Goal: Task Accomplishment & Management: Use online tool/utility

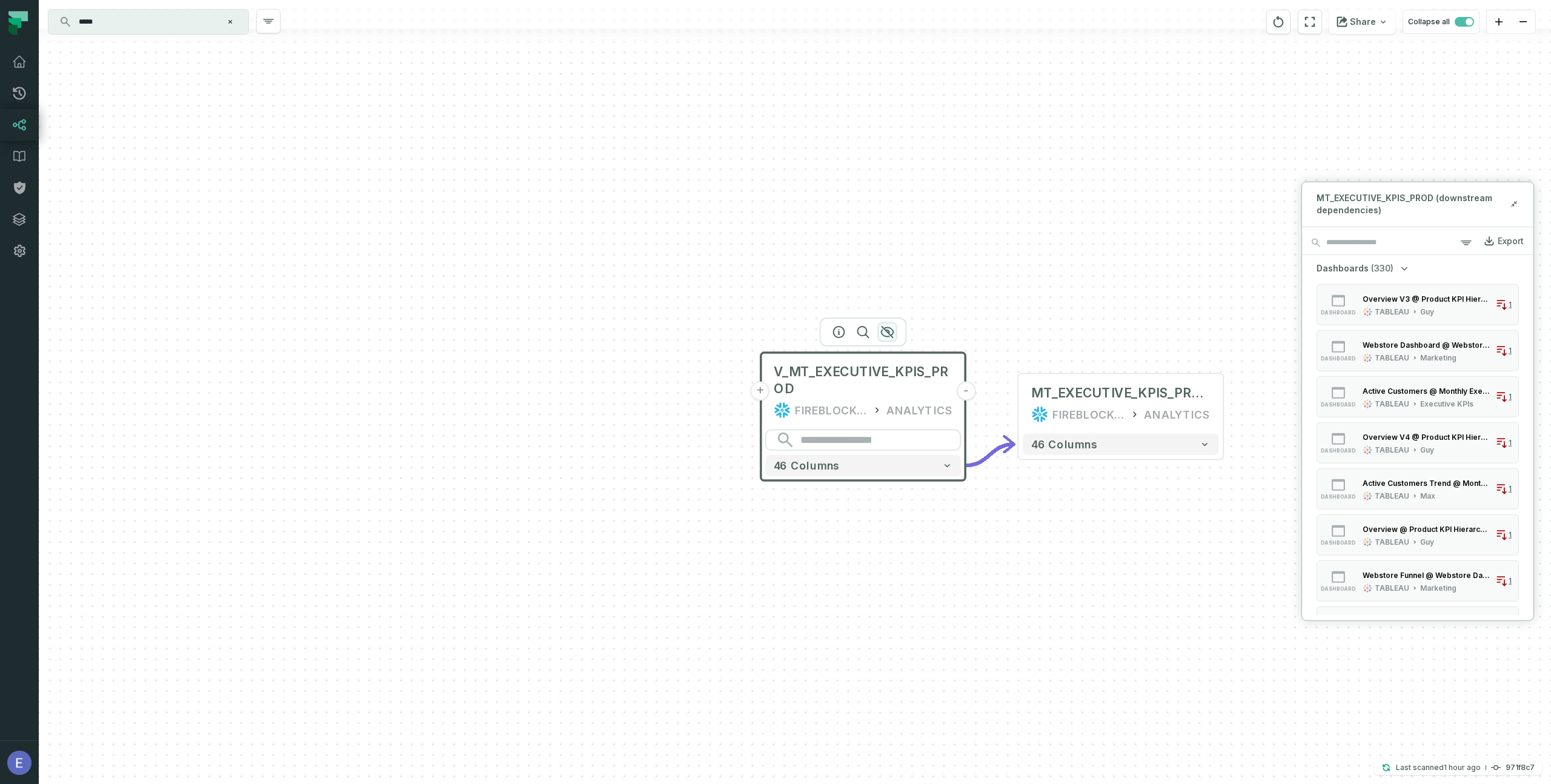
click at [891, 332] on icon "button" at bounding box center [887, 331] width 14 height 14
click at [1513, 201] on icon at bounding box center [1514, 204] width 8 height 9
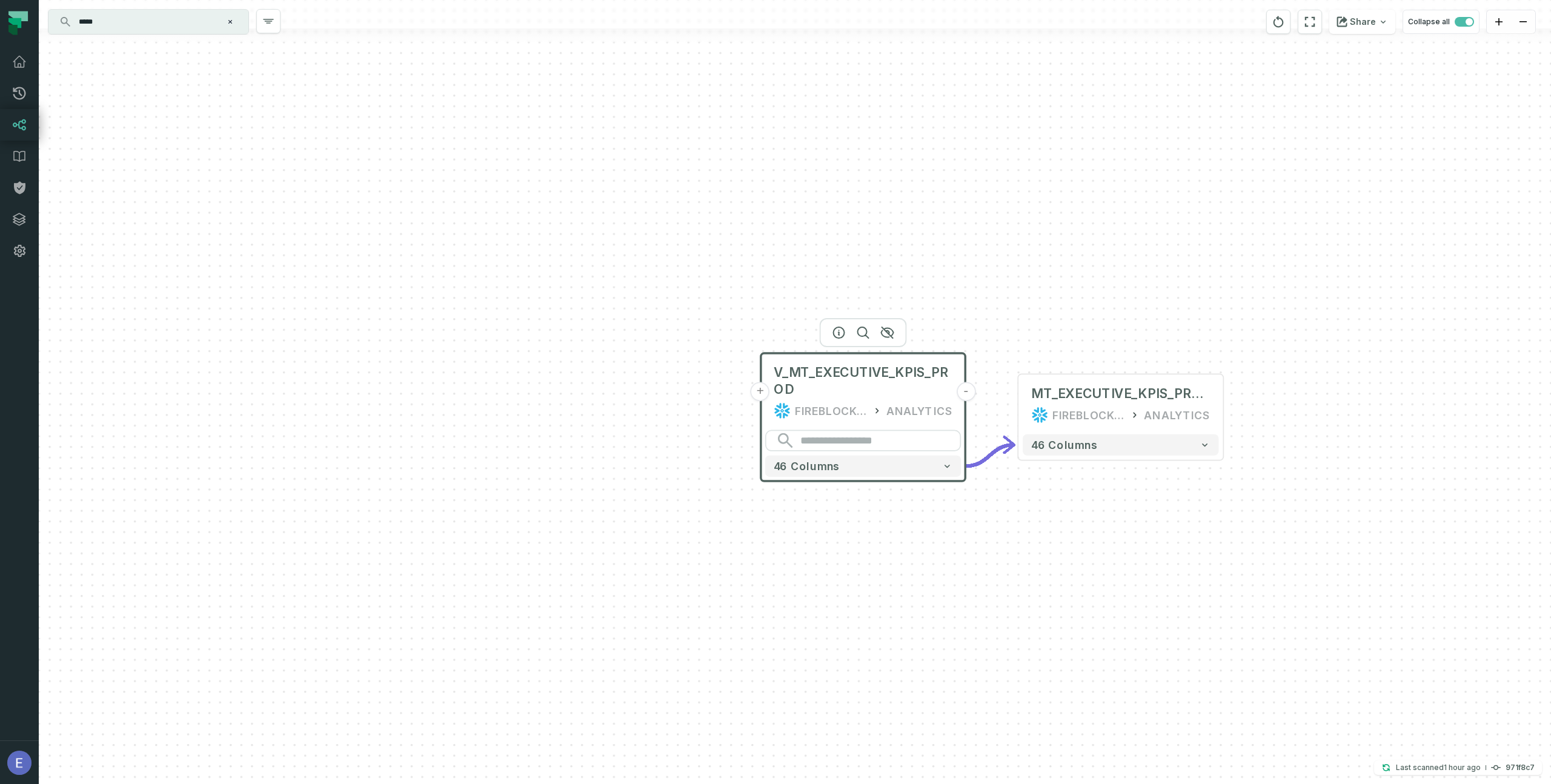
click at [0, 0] on icon "button" at bounding box center [0, 0] width 0 height 0
click at [887, 335] on icon "button" at bounding box center [887, 331] width 14 height 14
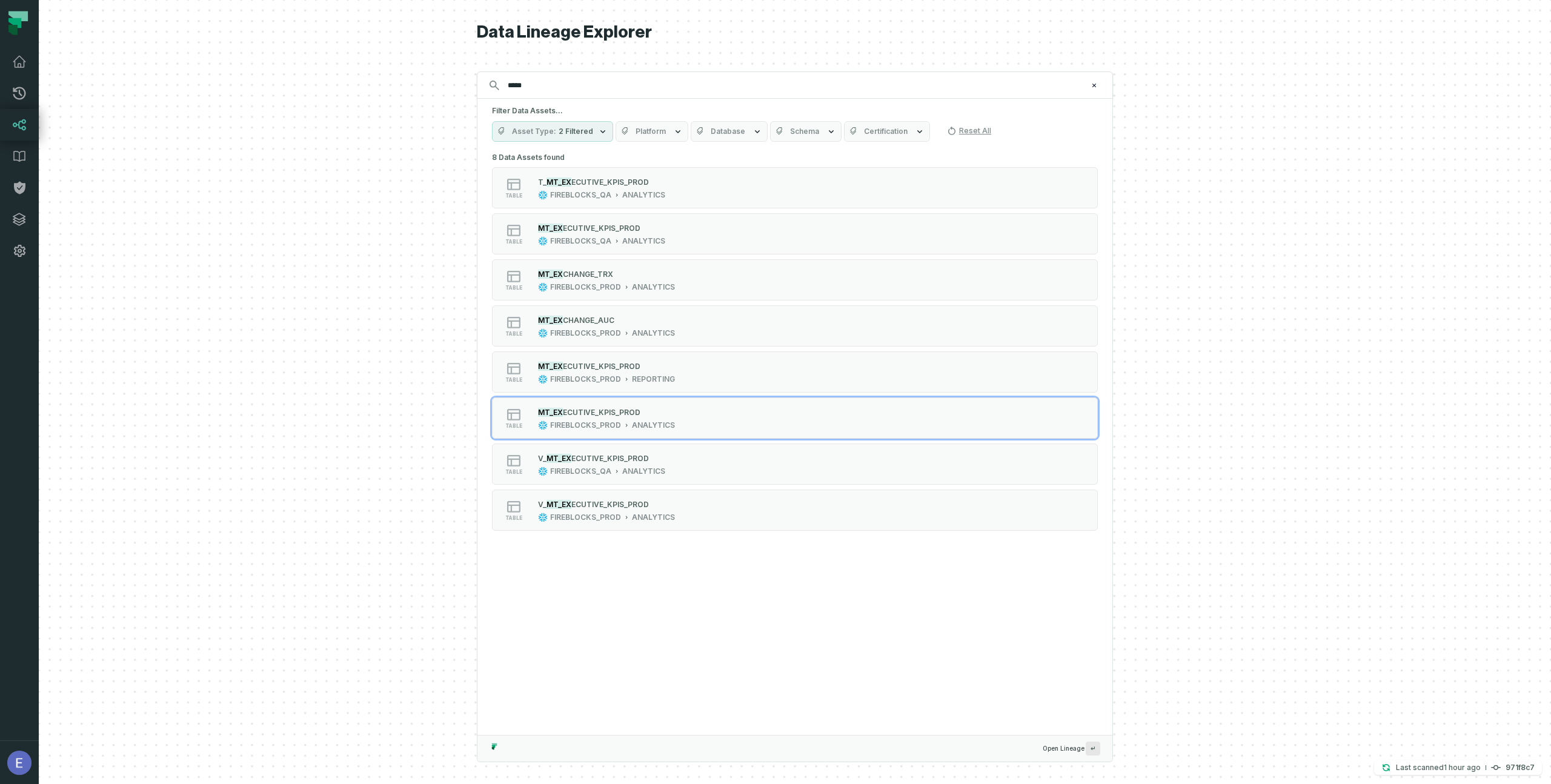
drag, startPoint x: 548, startPoint y: 85, endPoint x: 500, endPoint y: 83, distance: 48.0
click at [501, 83] on input "*****" at bounding box center [794, 85] width 586 height 20
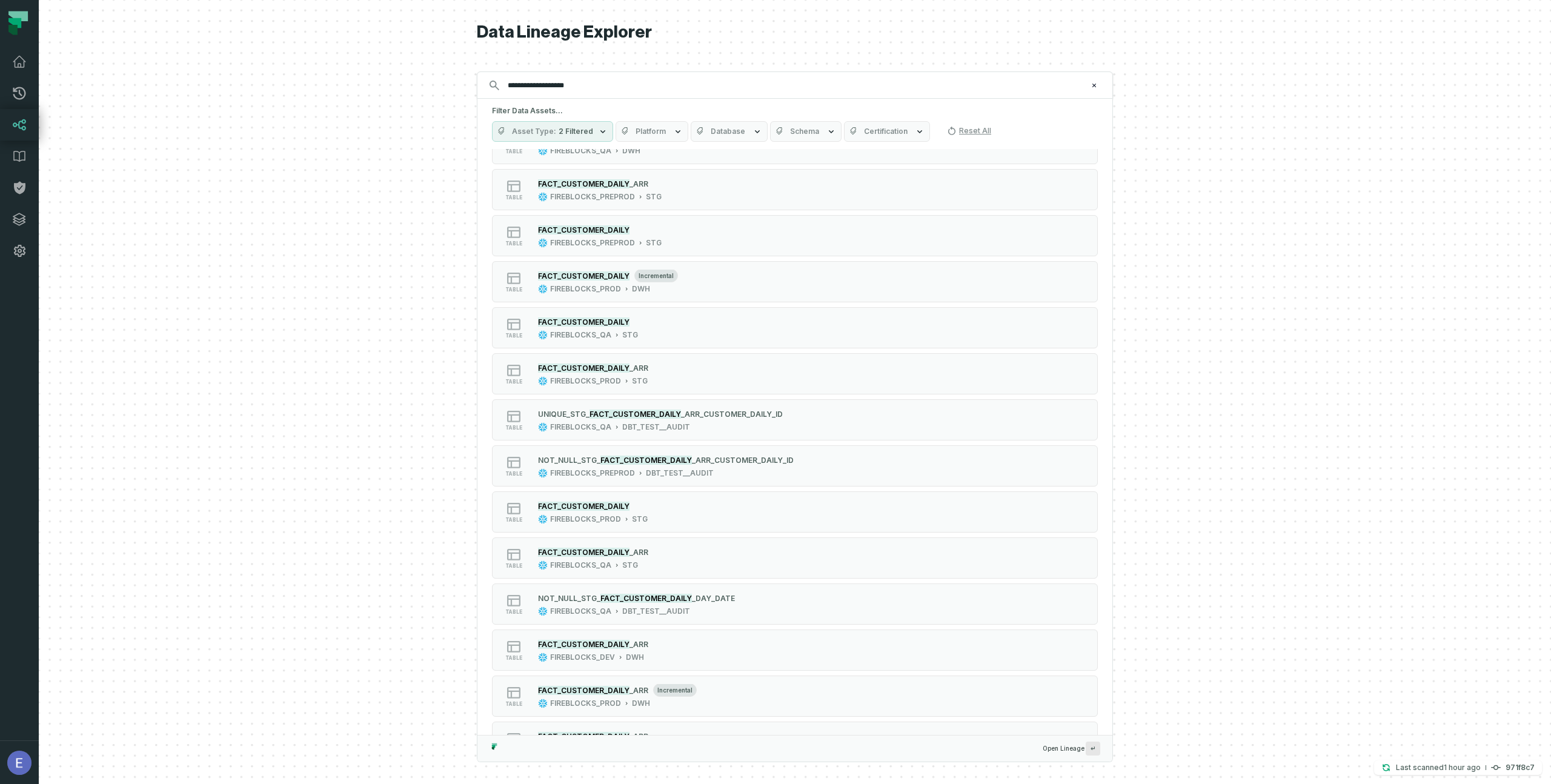
scroll to position [505, 0]
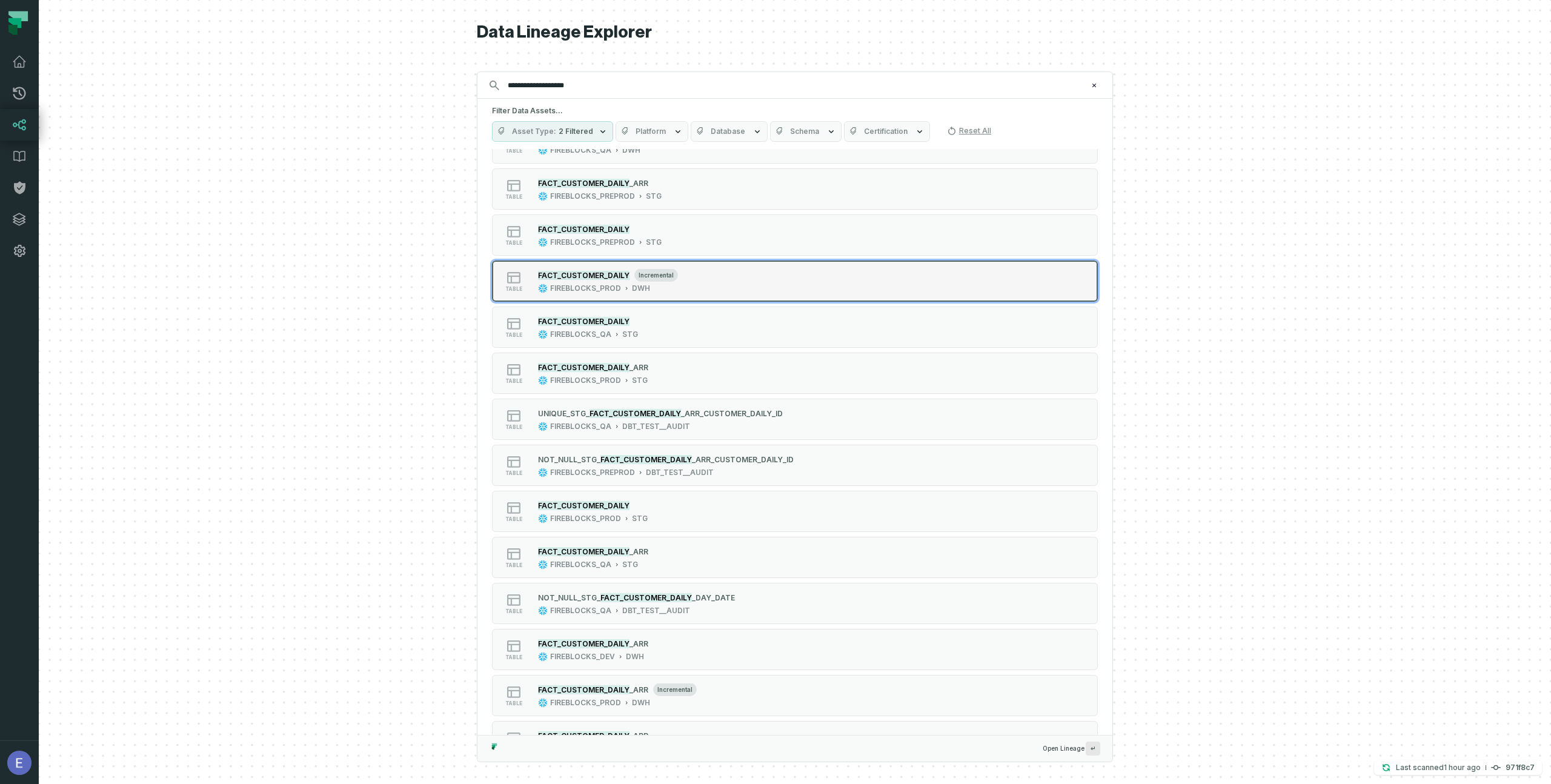
type input "**********"
click at [582, 276] on mark "FACT_CUSTOMER_DAILY" at bounding box center [583, 275] width 91 height 9
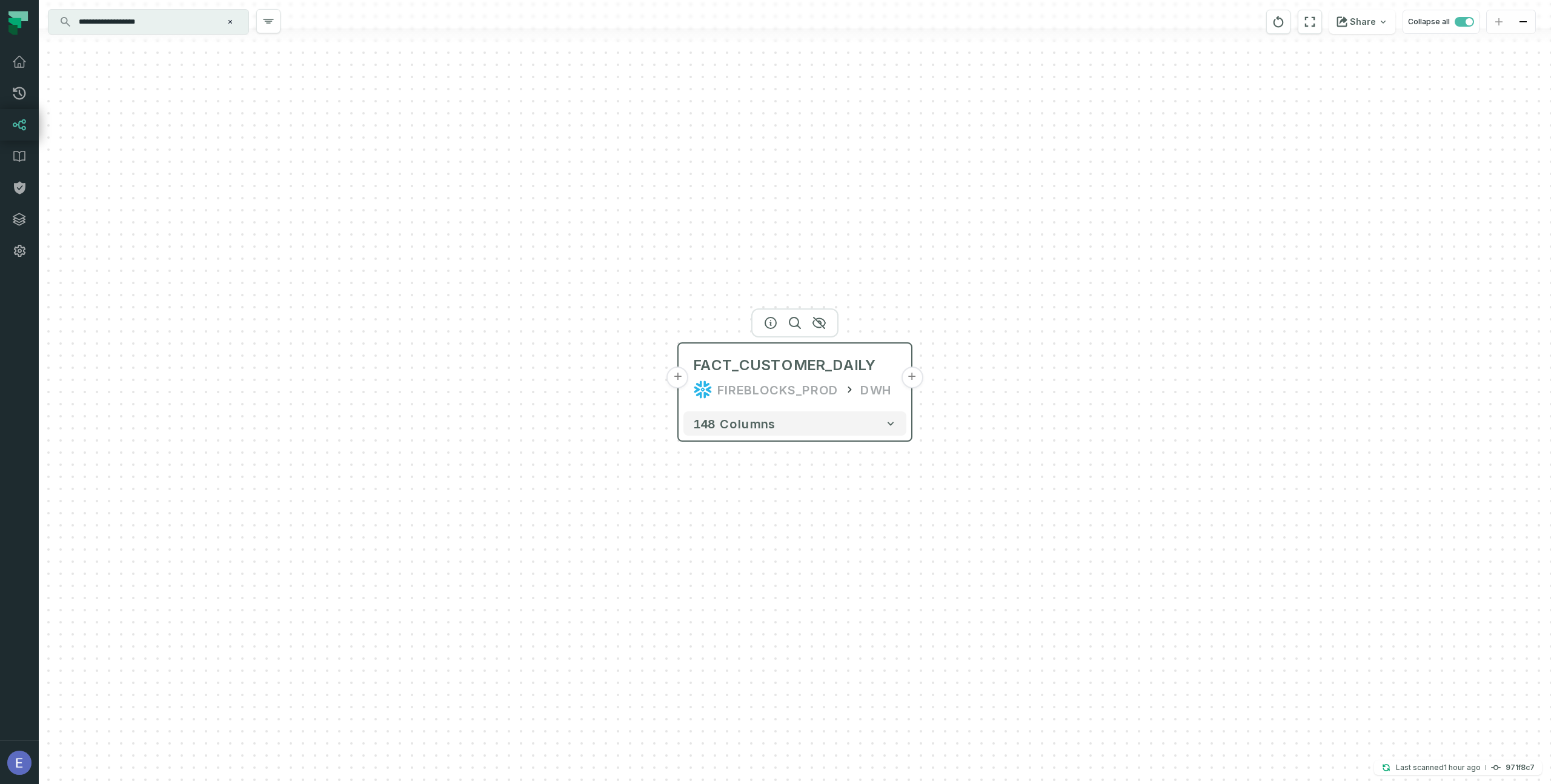
click at [676, 378] on button "+" at bounding box center [677, 377] width 22 height 22
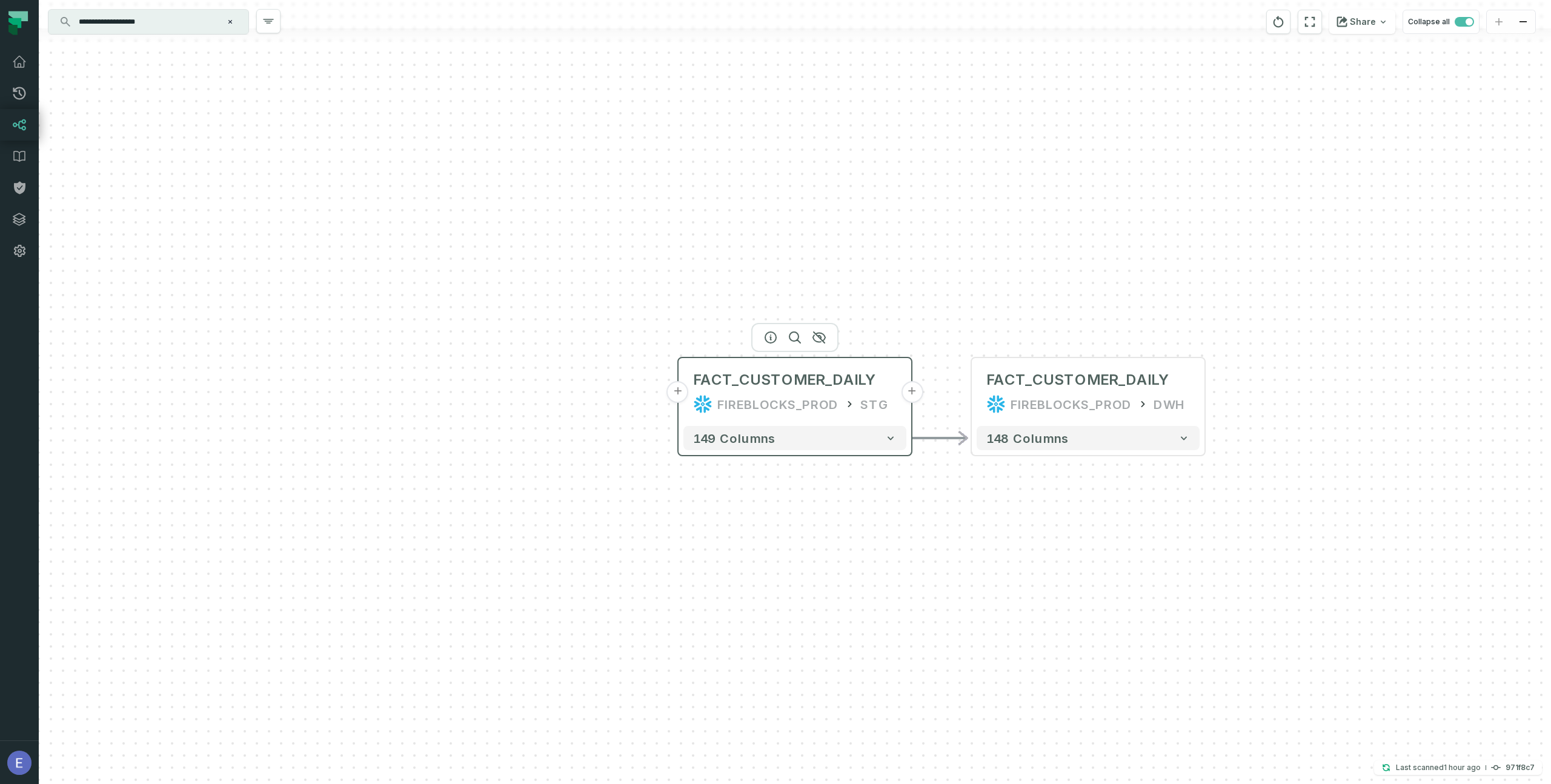
click at [679, 393] on button "+" at bounding box center [677, 392] width 22 height 22
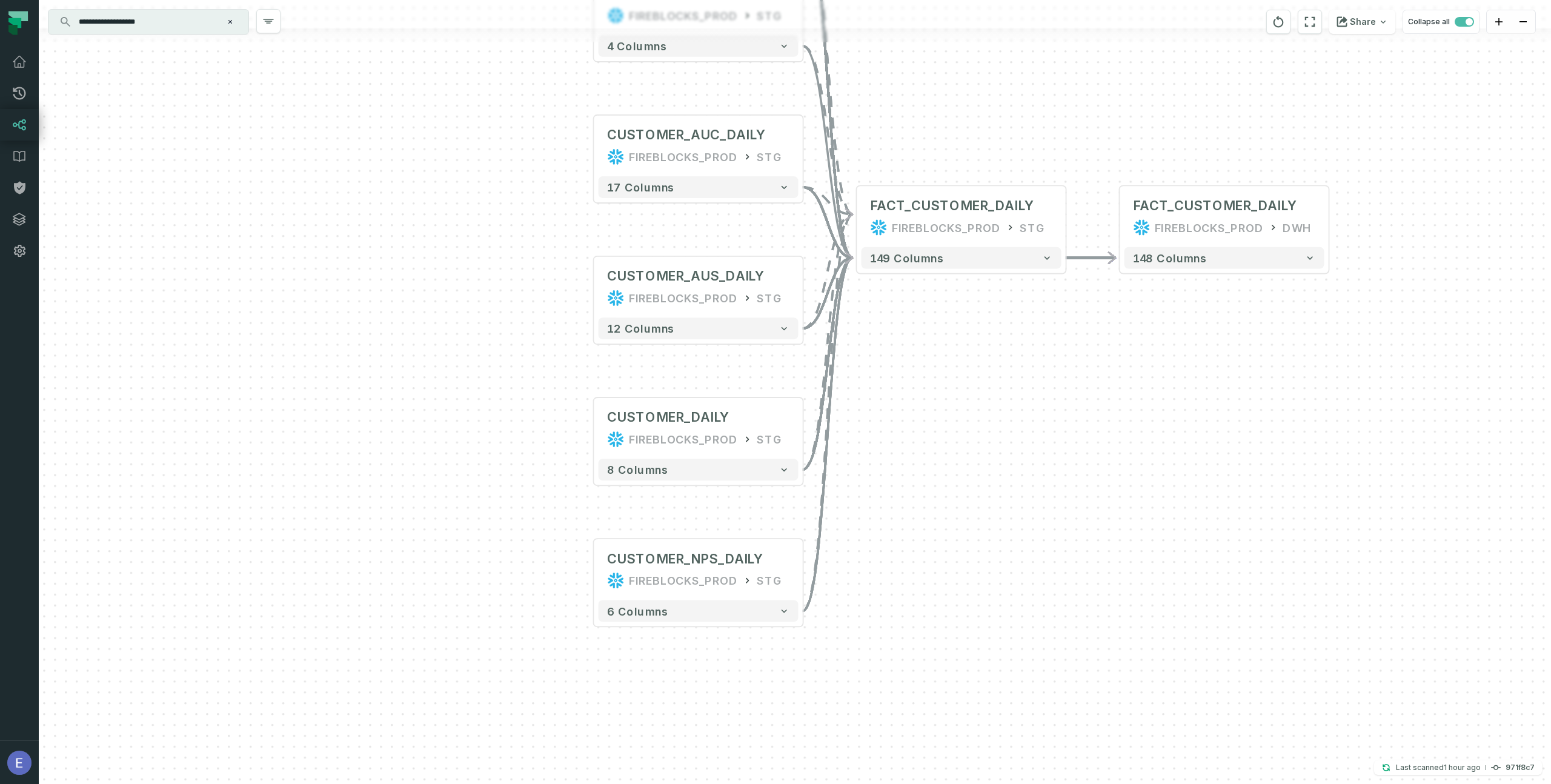
drag, startPoint x: 630, startPoint y: 392, endPoint x: 522, endPoint y: 151, distance: 264.1
click at [522, 151] on div "+ CUSTOMER_TRX_DAILY FIREBLOCKS_PROD STG - 116 columns + CUSTOMER_R EWARDS_DAIL…" at bounding box center [795, 392] width 1512 height 784
